Goal: Information Seeking & Learning: Learn about a topic

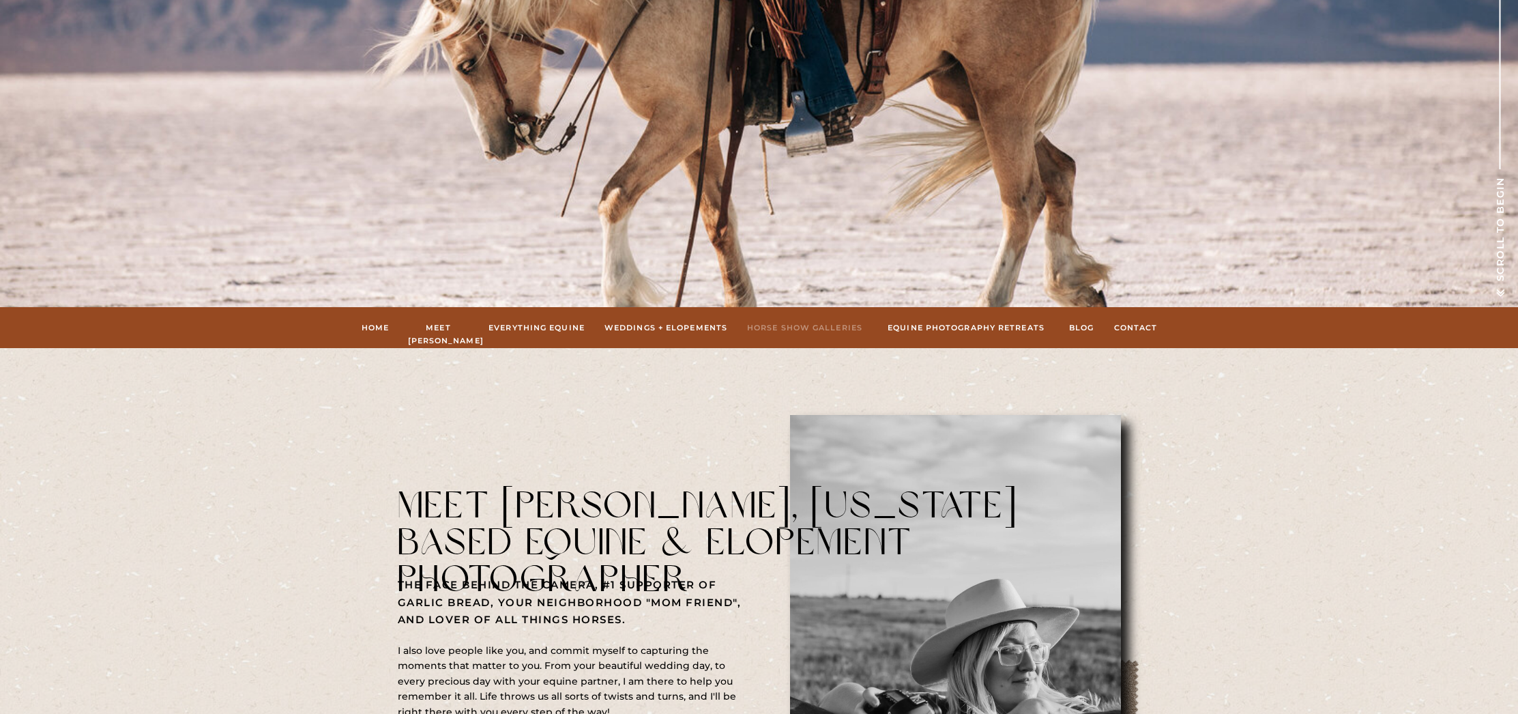
scroll to position [407, 0]
click at [702, 328] on nav "Weddings + Elopements" at bounding box center [667, 327] width 124 height 12
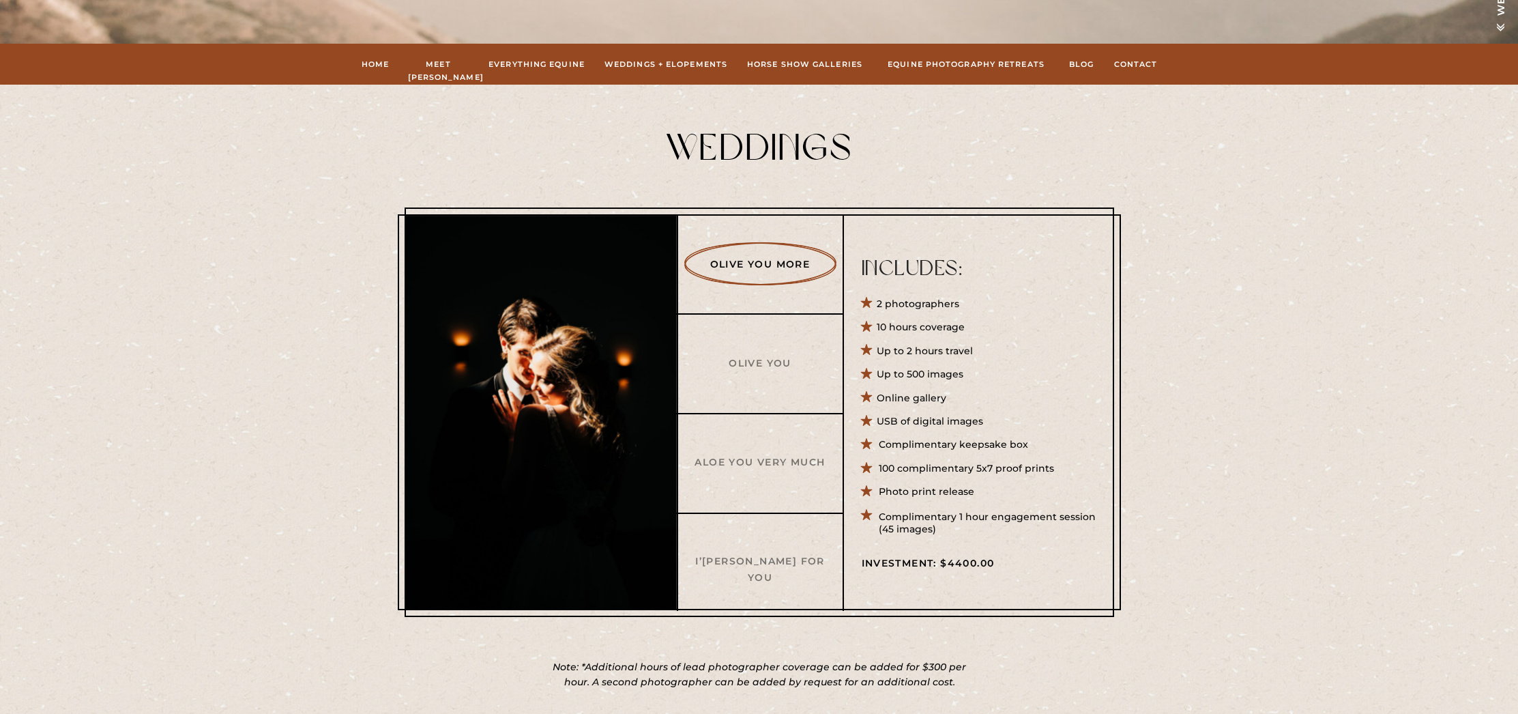
scroll to position [379, 0]
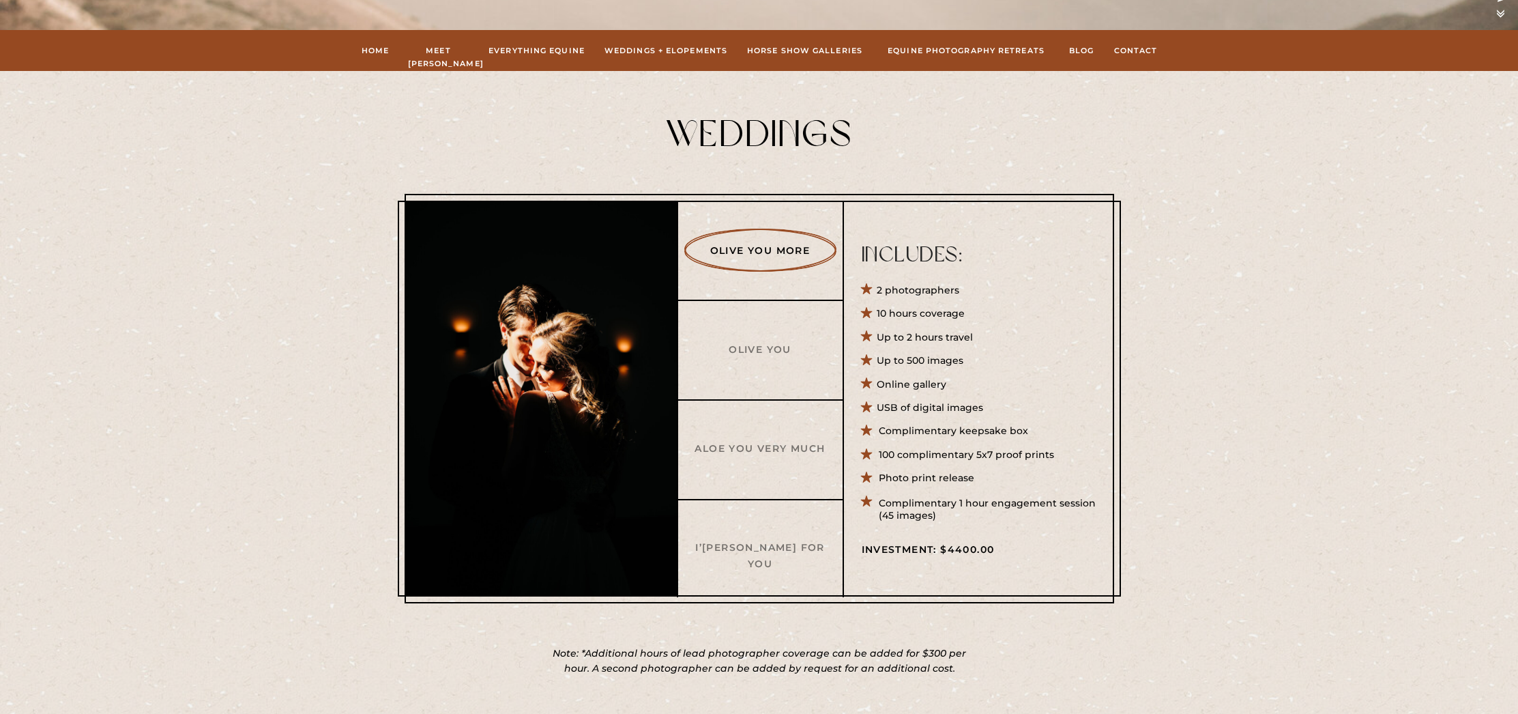
click at [757, 352] on h3 "Olive You" at bounding box center [761, 349] width 132 height 14
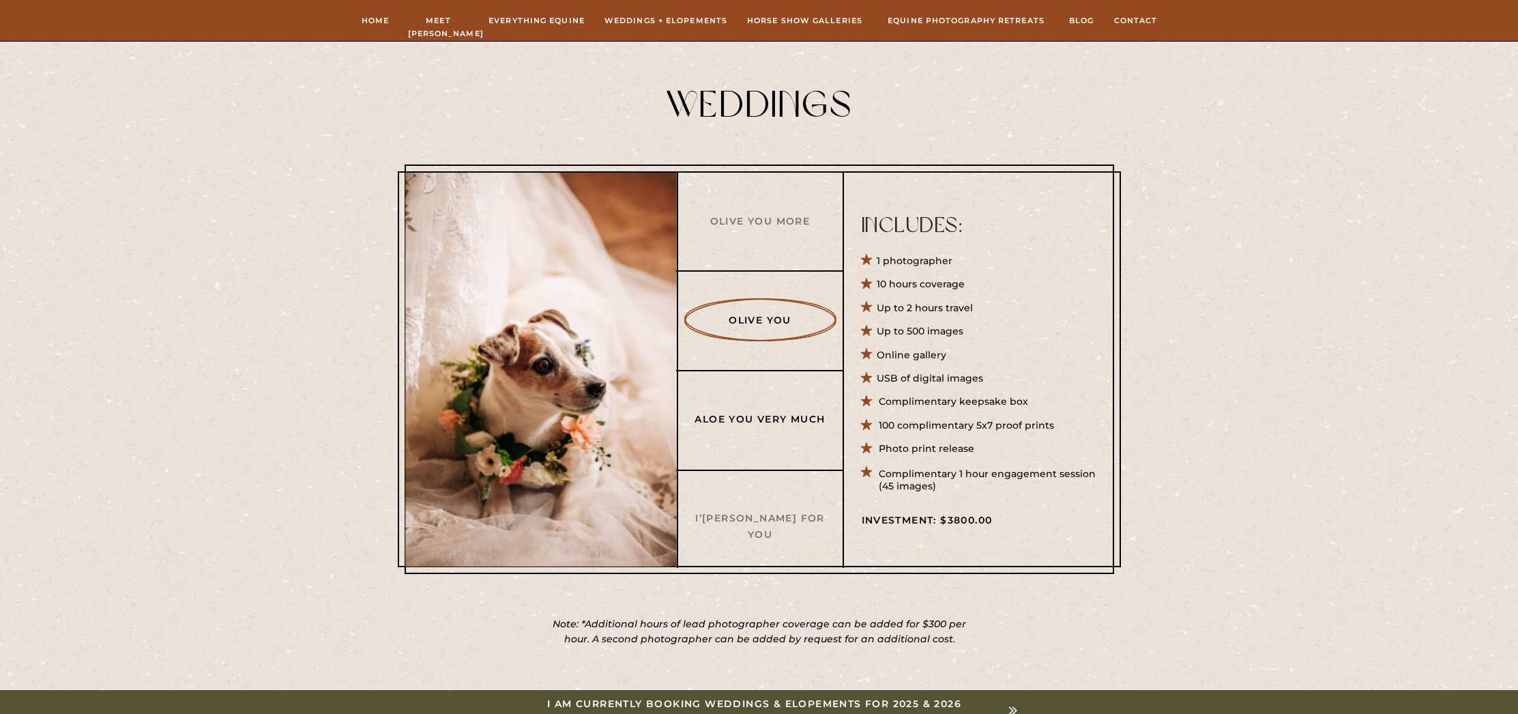
scroll to position [409, 0]
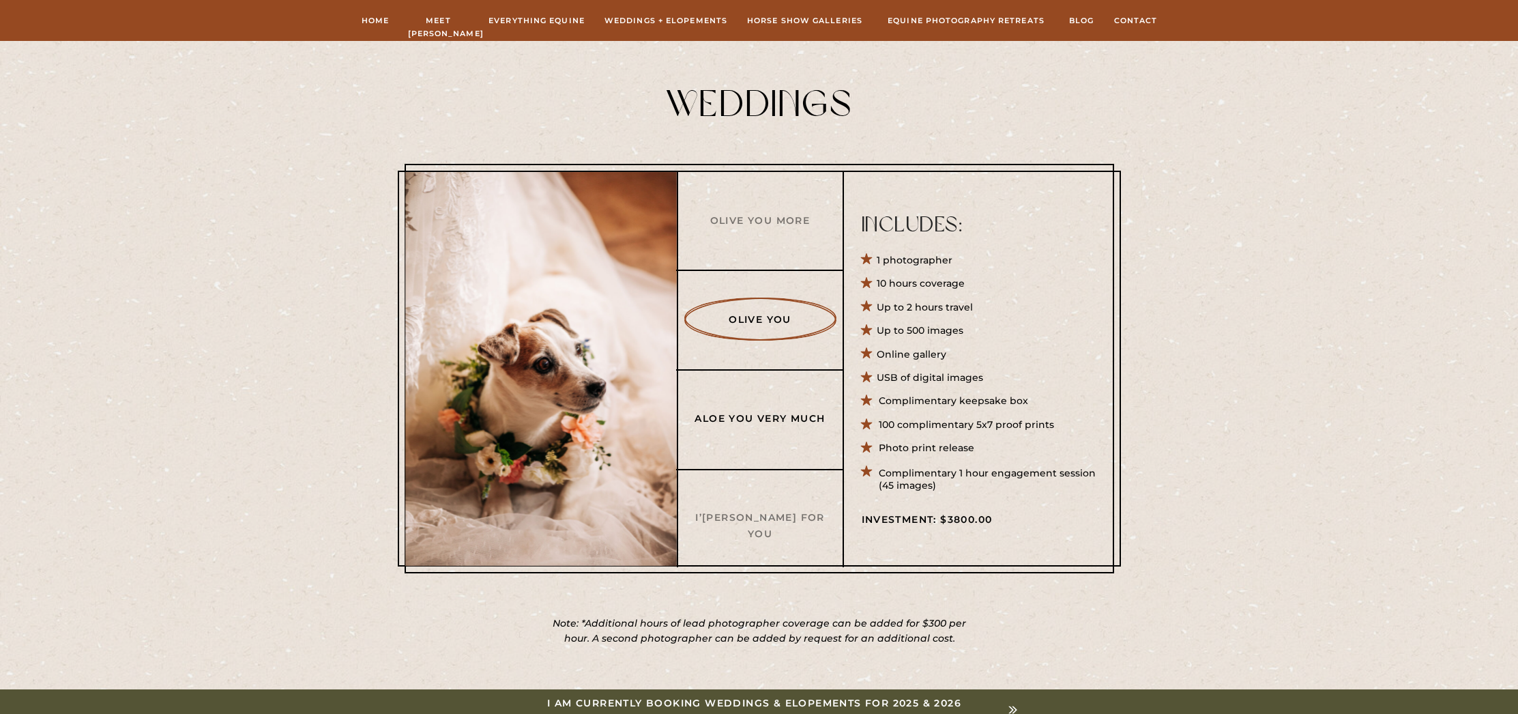
click at [772, 419] on h3 "Aloe You Very Much" at bounding box center [761, 418] width 132 height 14
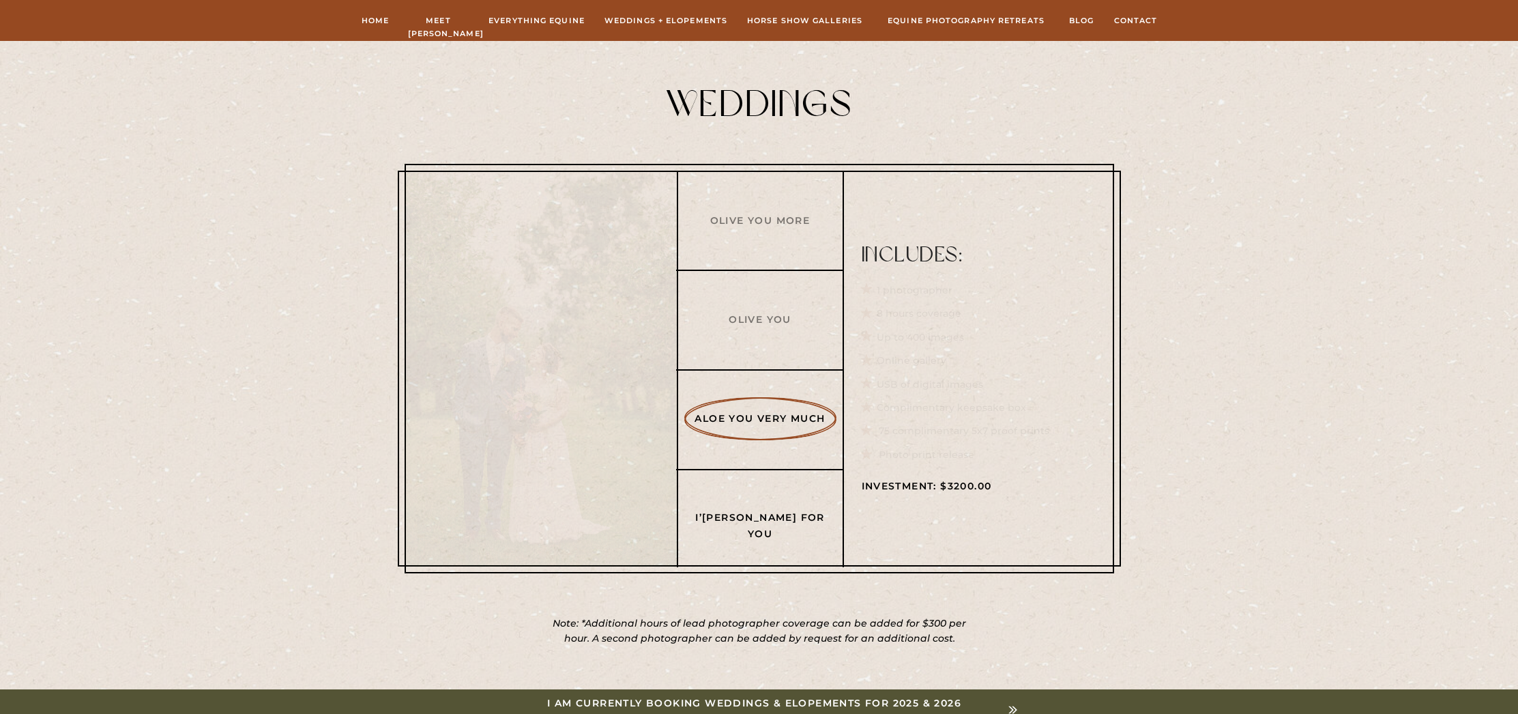
click at [785, 515] on h3 "I’[PERSON_NAME] For You" at bounding box center [761, 517] width 132 height 14
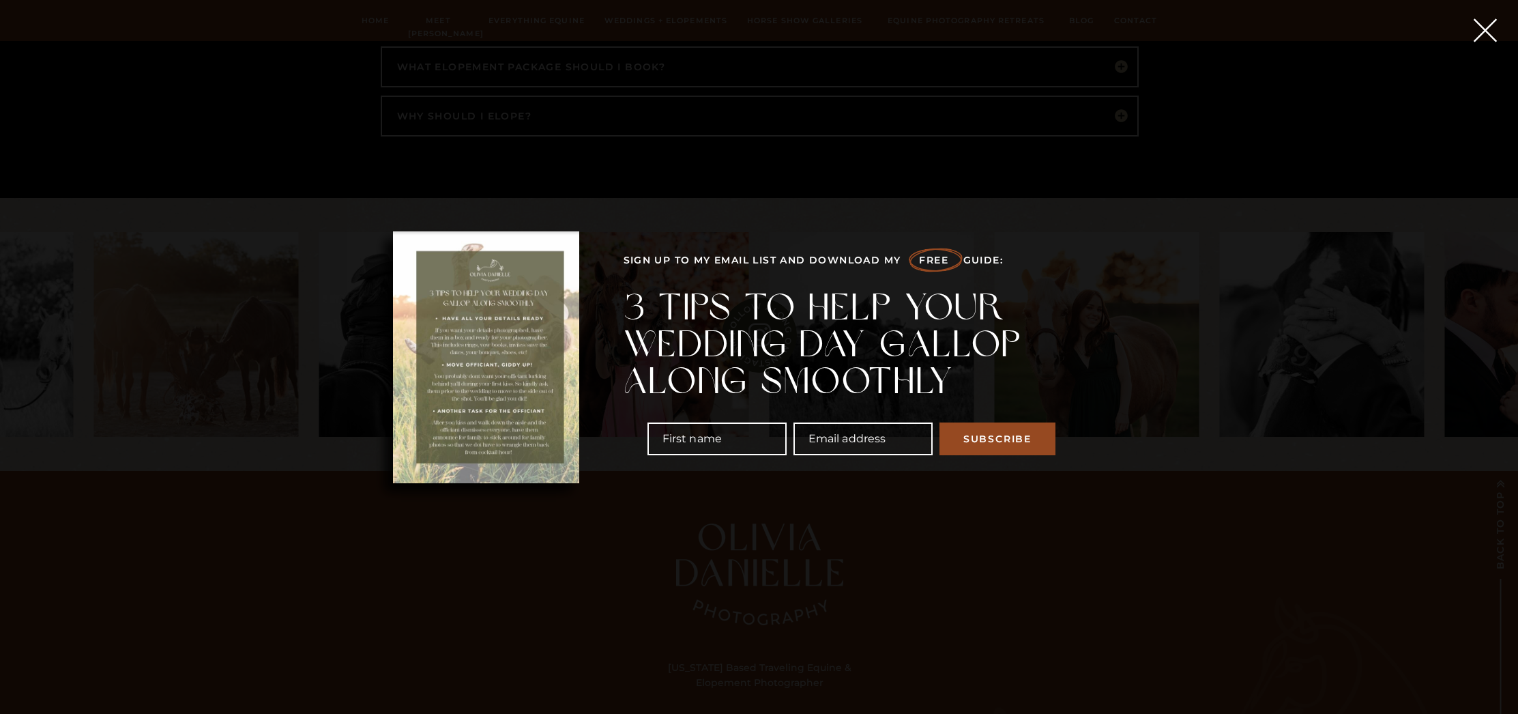
scroll to position [4059, 0]
click at [1484, 31] on polygon at bounding box center [1484, 29] width 23 height 23
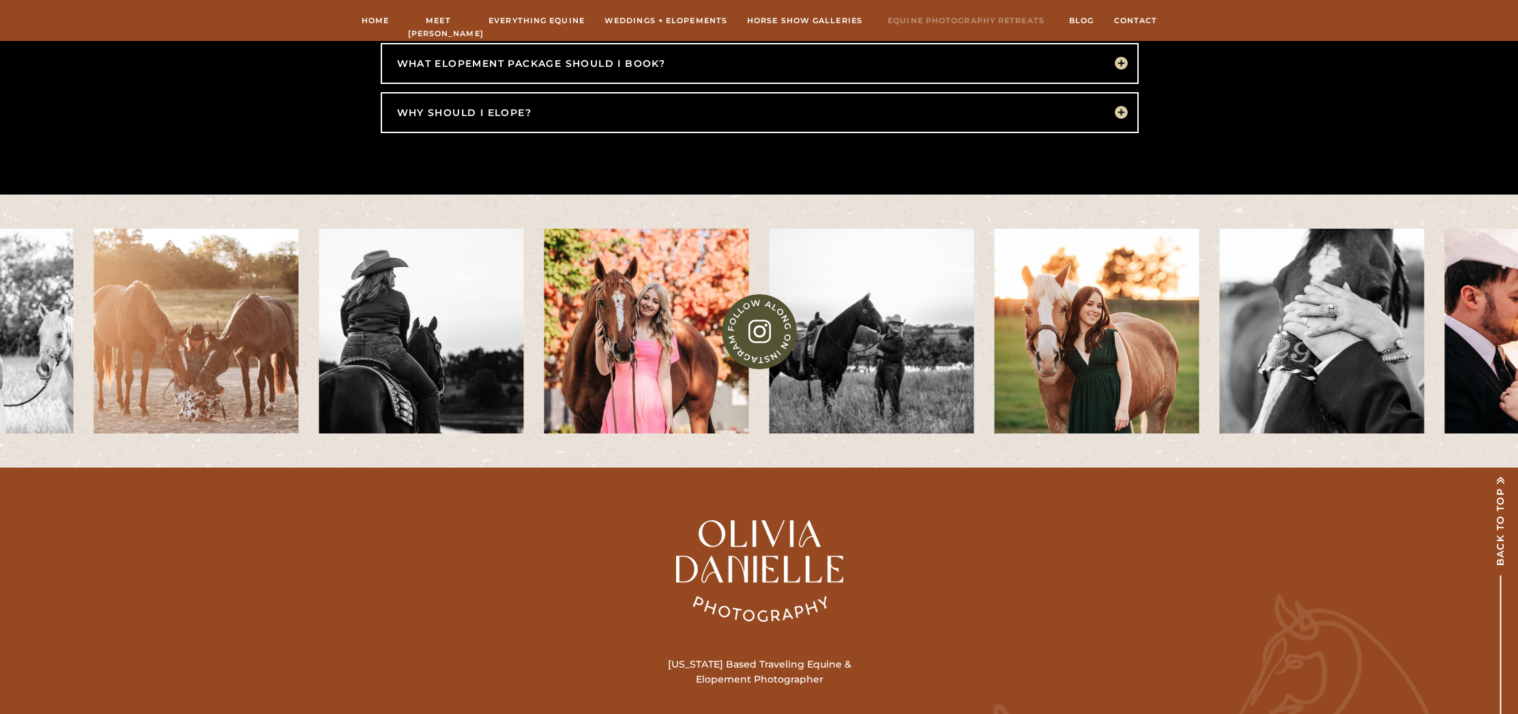
click at [929, 16] on nav "Equine Photography Retreats" at bounding box center [966, 20] width 167 height 12
